Goal: Task Accomplishment & Management: Complete application form

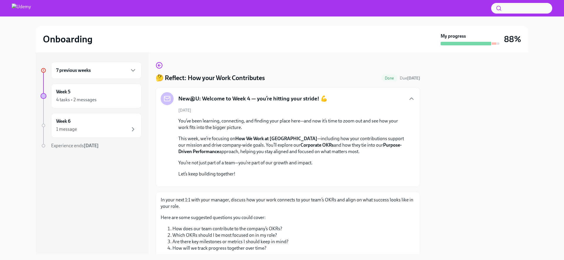
scroll to position [168, 0]
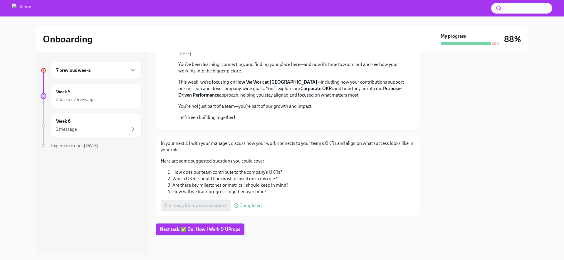
click at [202, 231] on span "Next task : ✅ Do: How I Work & UProps" at bounding box center [200, 229] width 81 height 6
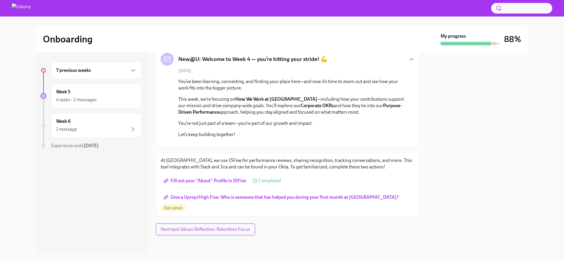
scroll to position [143, 0]
click at [353, 200] on span "Give a Uprop/High Five: Who is someone that has helped you during your first mo…" at bounding box center [282, 197] width 234 height 6
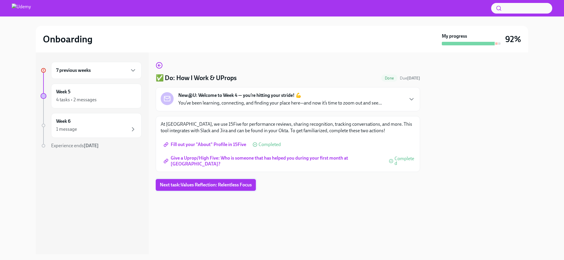
click at [219, 182] on span "Next task : Values Reflection: Relentless Focus" at bounding box center [206, 185] width 92 height 6
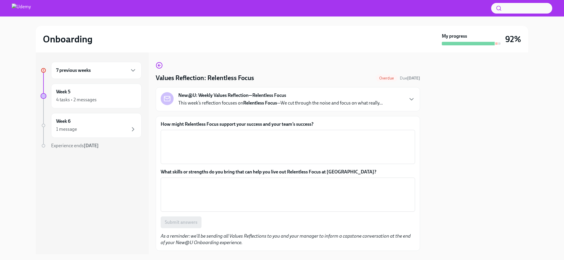
click at [103, 78] on div "7 previous weeks" at bounding box center [96, 70] width 91 height 17
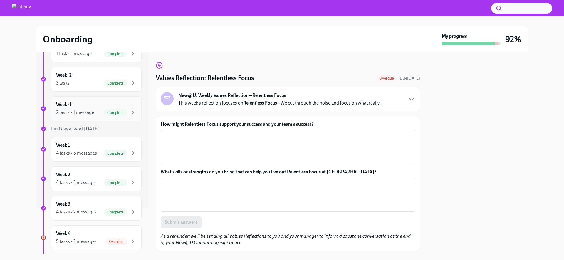
scroll to position [135, 0]
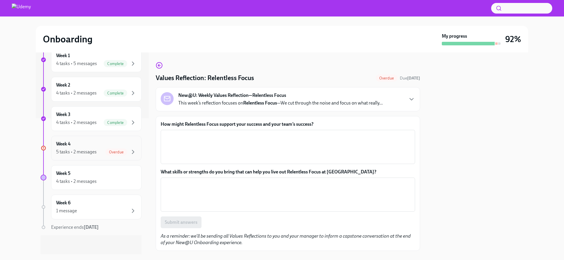
click at [96, 145] on div "Week 4 5 tasks • 2 messages Overdue" at bounding box center [96, 147] width 81 height 15
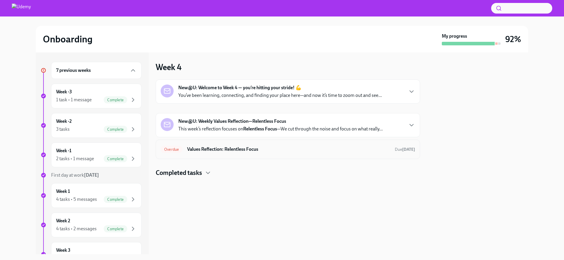
click at [181, 151] on div "Overdue" at bounding box center [172, 148] width 22 height 7
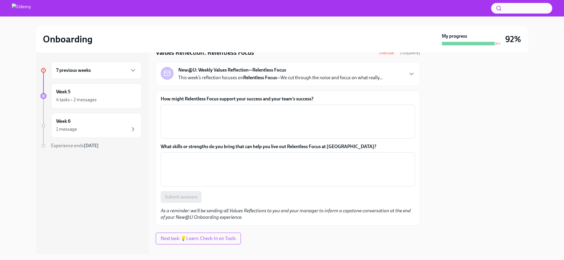
scroll to position [34, 0]
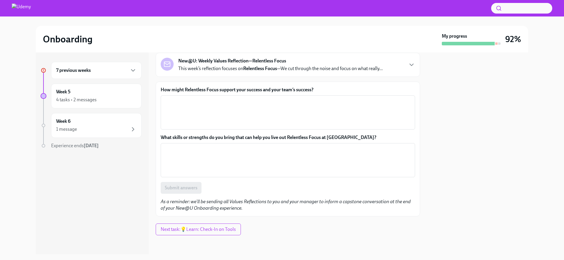
click at [406, 74] on div "New@U: Weekly Values Reflection—Relentless Focus This week’s reflection focuses…" at bounding box center [288, 65] width 265 height 24
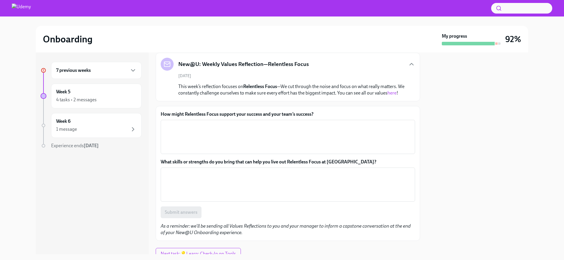
click at [388, 96] on link "here" at bounding box center [392, 93] width 9 height 6
click at [240, 145] on textarea "How might Relentless Focus support your success and your team’s success?" at bounding box center [287, 137] width 247 height 28
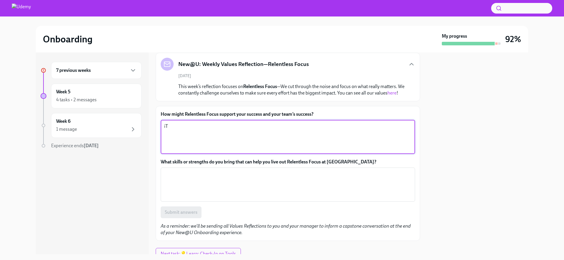
type textarea "i"
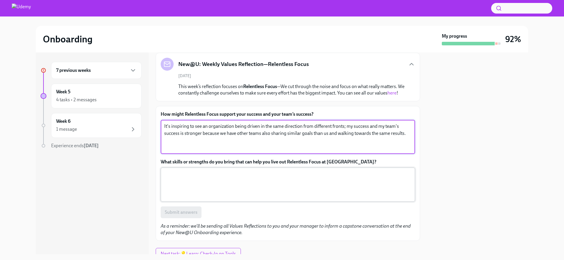
type textarea "It's inspiring to see an organization being driven in the same direction from d…"
click at [246, 186] on textarea "What skills or strengths do you bring that can help you live out Relentless Foc…" at bounding box center [287, 184] width 247 height 28
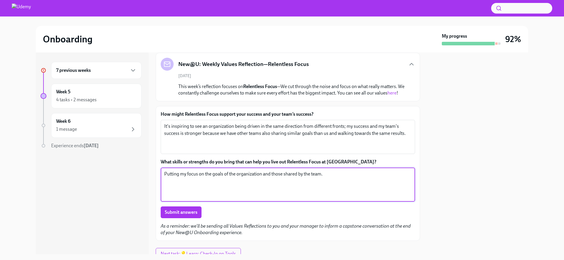
click at [312, 179] on textarea "Putting my focus on the goals of the organization and those shared by the team." at bounding box center [287, 184] width 247 height 28
type textarea "Putting my focus on the goals of the organization and those shared by the leade…"
click at [191, 215] on button "Submit answers" at bounding box center [181, 212] width 41 height 12
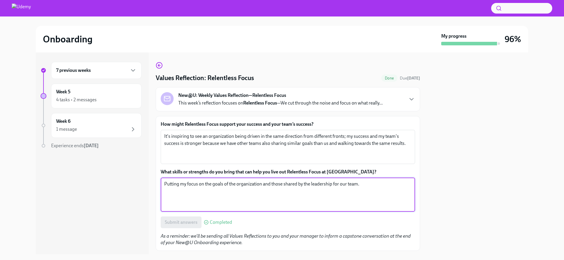
click at [381, 201] on textarea "Putting my focus on the goals of the organization and those shared by the leade…" at bounding box center [287, 194] width 247 height 28
click at [101, 139] on div "7 previous weeks Week 5 4 tasks • 2 messages Week 6 1 message Experience ends […" at bounding box center [91, 117] width 101 height 111
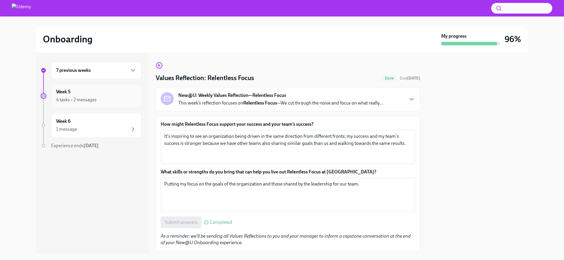
click at [111, 100] on div "4 tasks • 2 messages" at bounding box center [96, 99] width 81 height 7
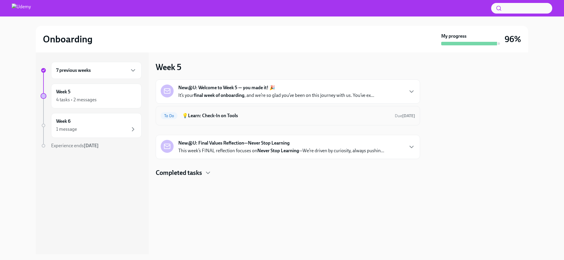
click at [219, 109] on div "To Do 💡Learn: Check-In on Tools Due [DATE]" at bounding box center [288, 115] width 265 height 19
click at [232, 92] on strong "final week of onboarding" at bounding box center [219, 95] width 51 height 6
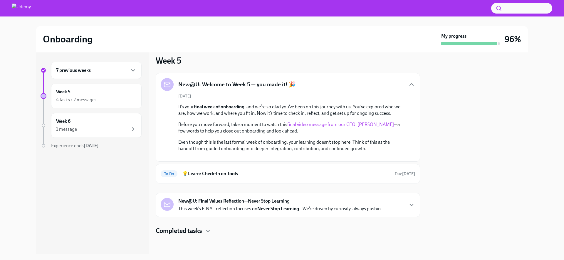
scroll to position [80, 0]
click at [258, 181] on div "To Do 💡Learn: Check-In on Tools Due [DATE]" at bounding box center [288, 173] width 265 height 19
click at [229, 175] on h6 "💡Learn: Check-In on Tools" at bounding box center [286, 173] width 208 height 6
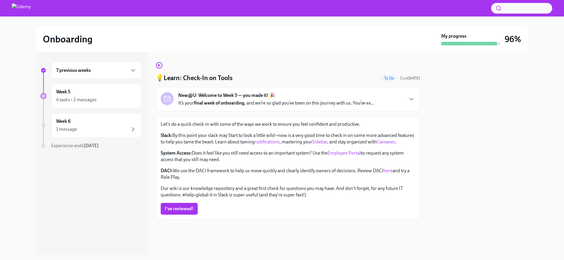
click at [405, 107] on div "New@U: Welcome to Week 5 — you made it! 🎉 It’s your final week of onboarding , …" at bounding box center [288, 99] width 265 height 24
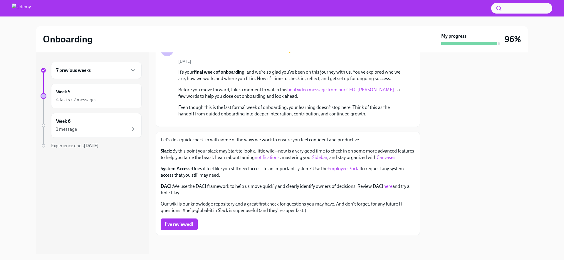
scroll to position [129, 0]
click at [280, 154] on link "notifications" at bounding box center [267, 157] width 25 height 6
click at [339, 154] on p "Slack: By this point your slack may Start to look a little wild—now is a very g…" at bounding box center [288, 154] width 255 height 13
click at [327, 154] on link "Sidebar" at bounding box center [319, 157] width 15 height 6
click at [345, 168] on link "Employee Portal" at bounding box center [344, 168] width 33 height 6
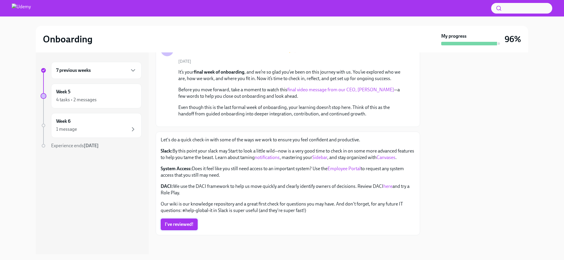
click at [178, 225] on span "I've reviewed!" at bounding box center [179, 224] width 29 height 6
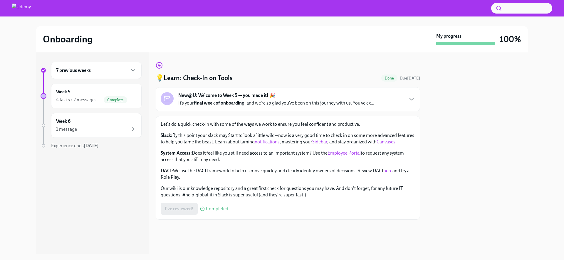
click at [393, 173] on link "here" at bounding box center [388, 171] width 9 height 6
